Goal: Task Accomplishment & Management: Manage account settings

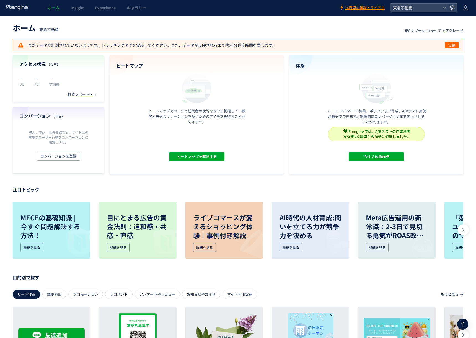
click at [458, 11] on header "ホーム Insight Experience ギャラリー 14日間の無料トライアル 東急不動產" at bounding box center [238, 7] width 476 height 15
click at [450, 9] on icon at bounding box center [452, 8] width 6 height 6
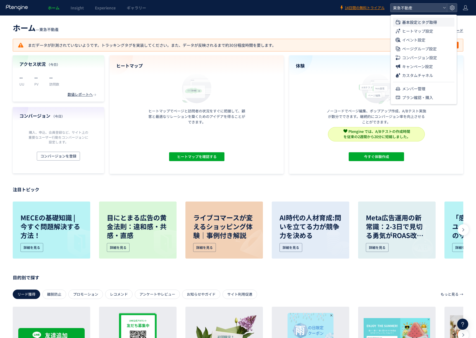
click at [434, 22] on span "基本設定とタグ取得" at bounding box center [419, 22] width 35 height 9
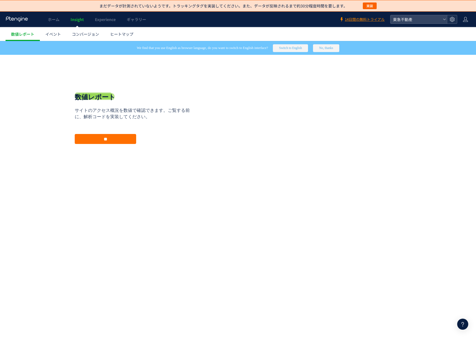
click at [448, 21] on div at bounding box center [452, 19] width 10 height 8
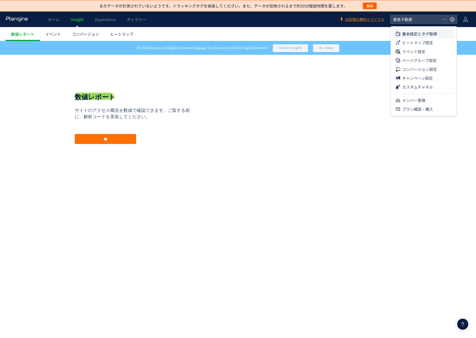
click at [435, 35] on span "基本設定とタグ取得" at bounding box center [419, 33] width 35 height 9
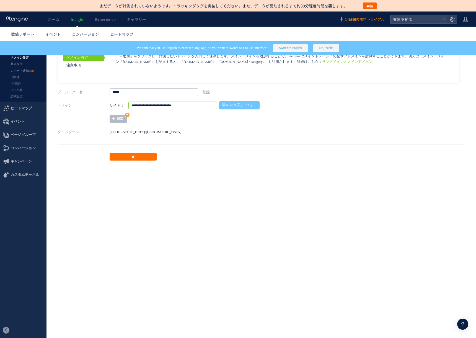
drag, startPoint x: 185, startPoint y: 108, endPoint x: 100, endPoint y: 107, distance: 85.5
click at [100, 107] on div "**********" at bounding box center [261, 111] width 407 height 21
click at [464, 20] on use at bounding box center [465, 19] width 5 height 5
click at [455, 41] on span "ログアウト" at bounding box center [446, 43] width 19 height 6
